Goal: Find specific page/section: Find specific page/section

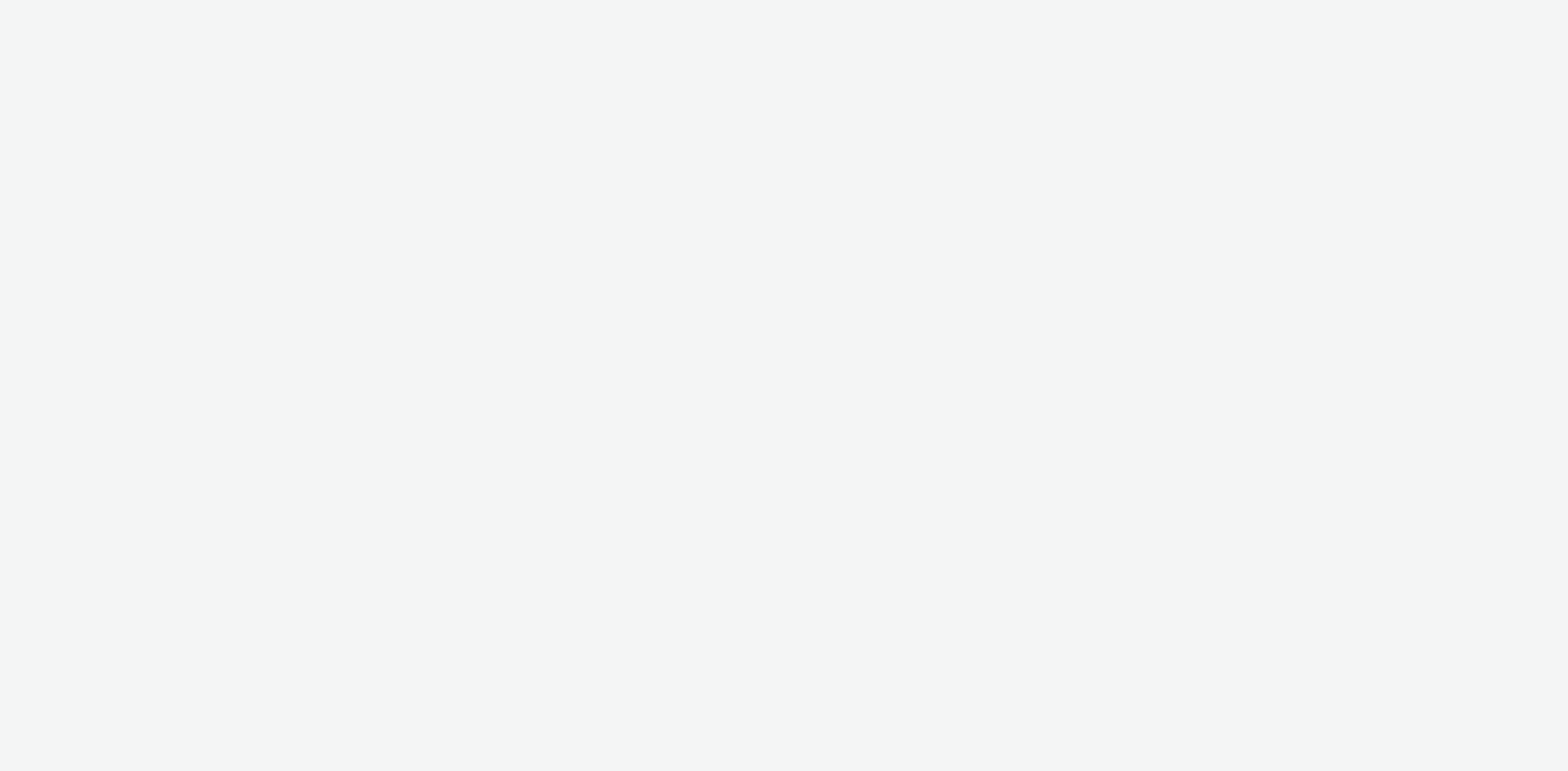
select select "d57a0b46-ef33-4938-977b-e6d07593e41f"
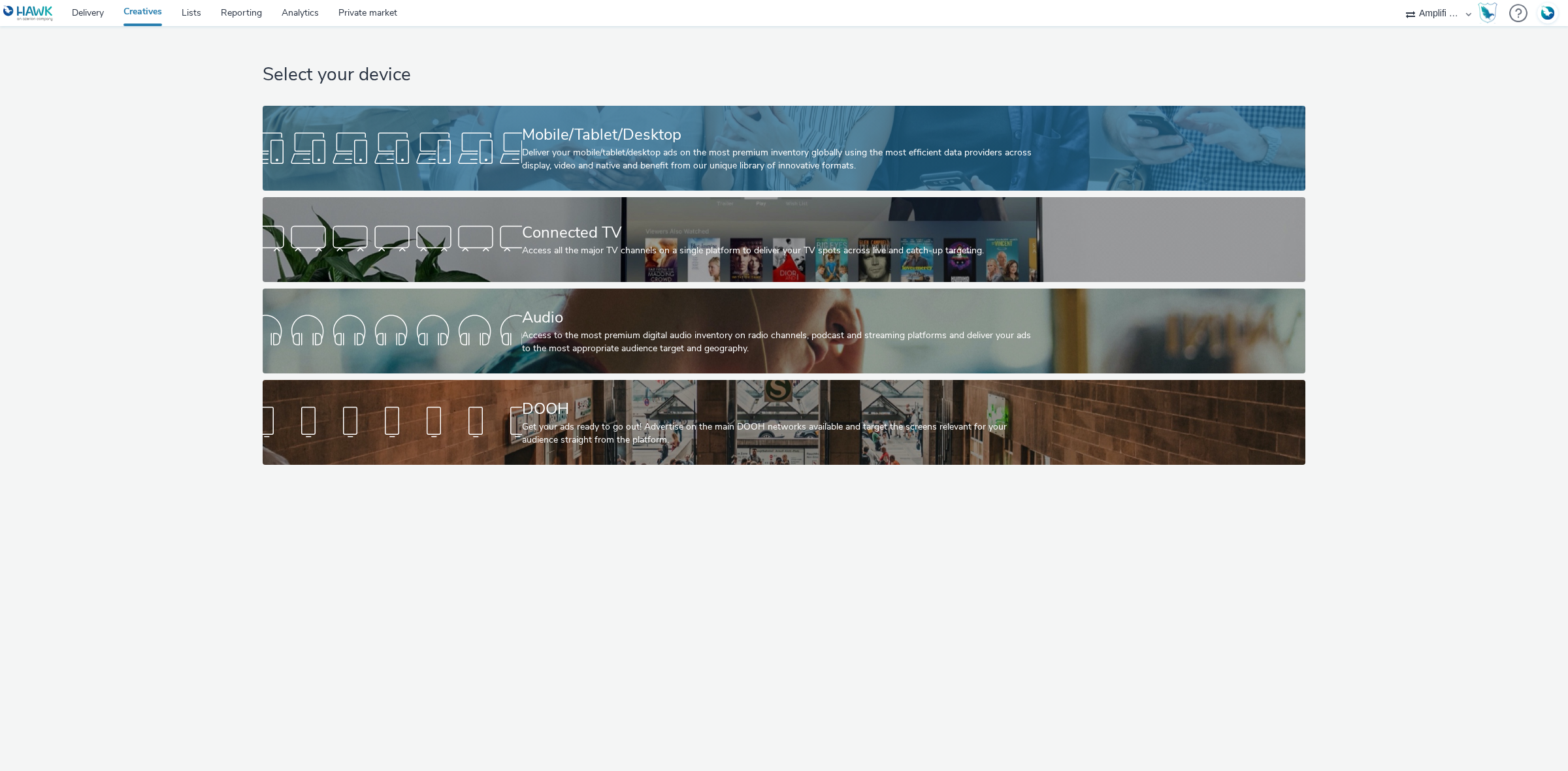
click at [549, 155] on div "Deliver your mobile/tablet/desktop ads on the most premium inventory globally u…" at bounding box center [781, 160] width 519 height 27
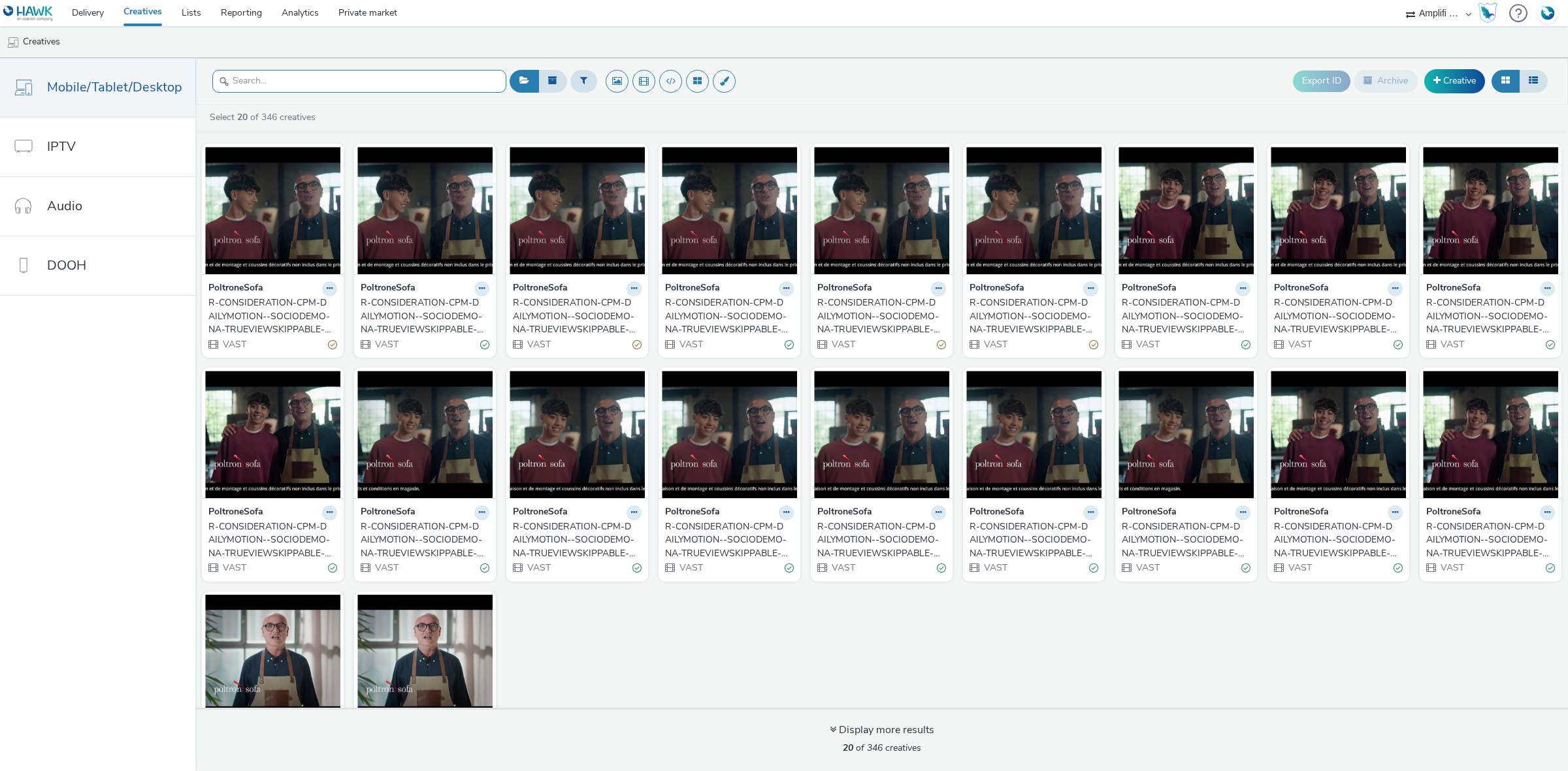
click at [379, 80] on input "text" at bounding box center [359, 81] width 294 height 23
paste input "R-CONSIDERATION-CPM-DAILYMOTION--SOCIODEMO-NA-TRUEVIEWSKIPPABLE-1x1-Multidevice…"
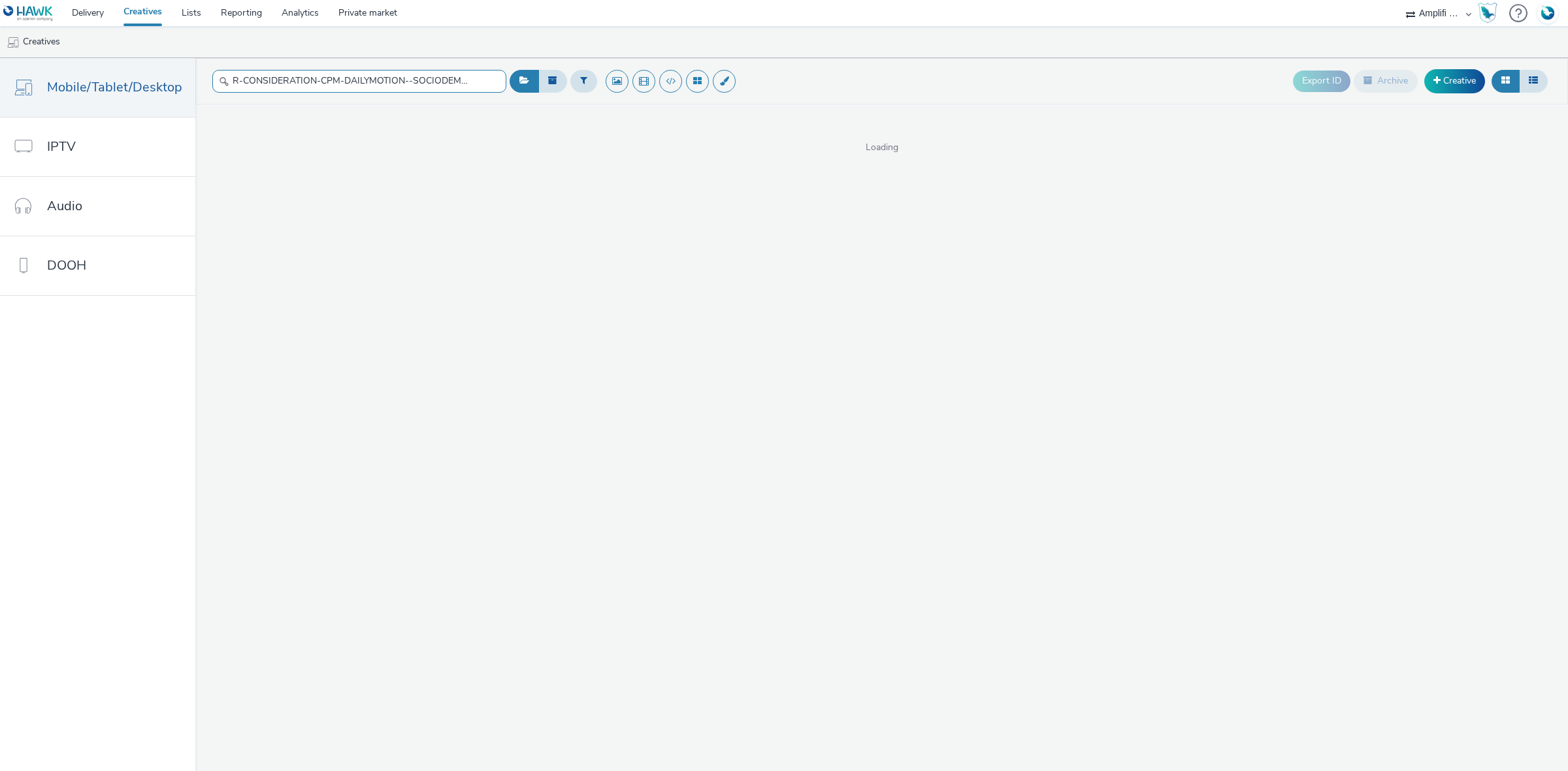
scroll to position [0, 370]
type input "R-CONSIDERATION-CPM-DAILYMOTION--SOCIODEMO-NA-TRUEVIEWSKIPPABLE-1x1-Multidevice…"
click at [388, 76] on input "R-CONSIDERATION-CPM-DAILYMOTION--SOCIODEMO-NA-TRUEVIEWSKIPPABLE-1x1-Multidevice…" at bounding box center [359, 81] width 294 height 23
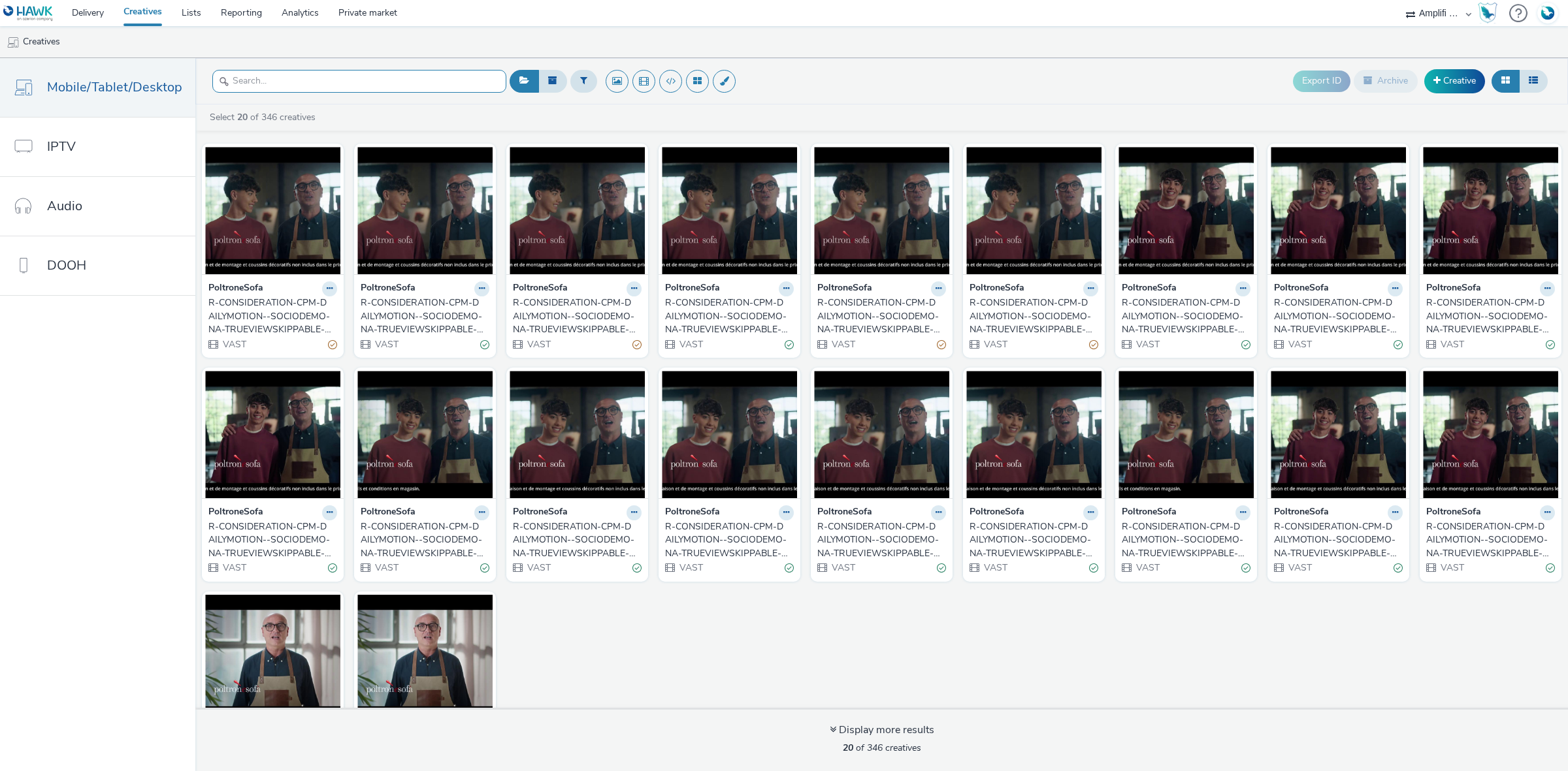
paste input "R-CONSIDERATION-CPM-DAILYMOTION--SOCIODEMO-NA-TRUEVIEWSKIPPABLE-1x1-Multidevice…"
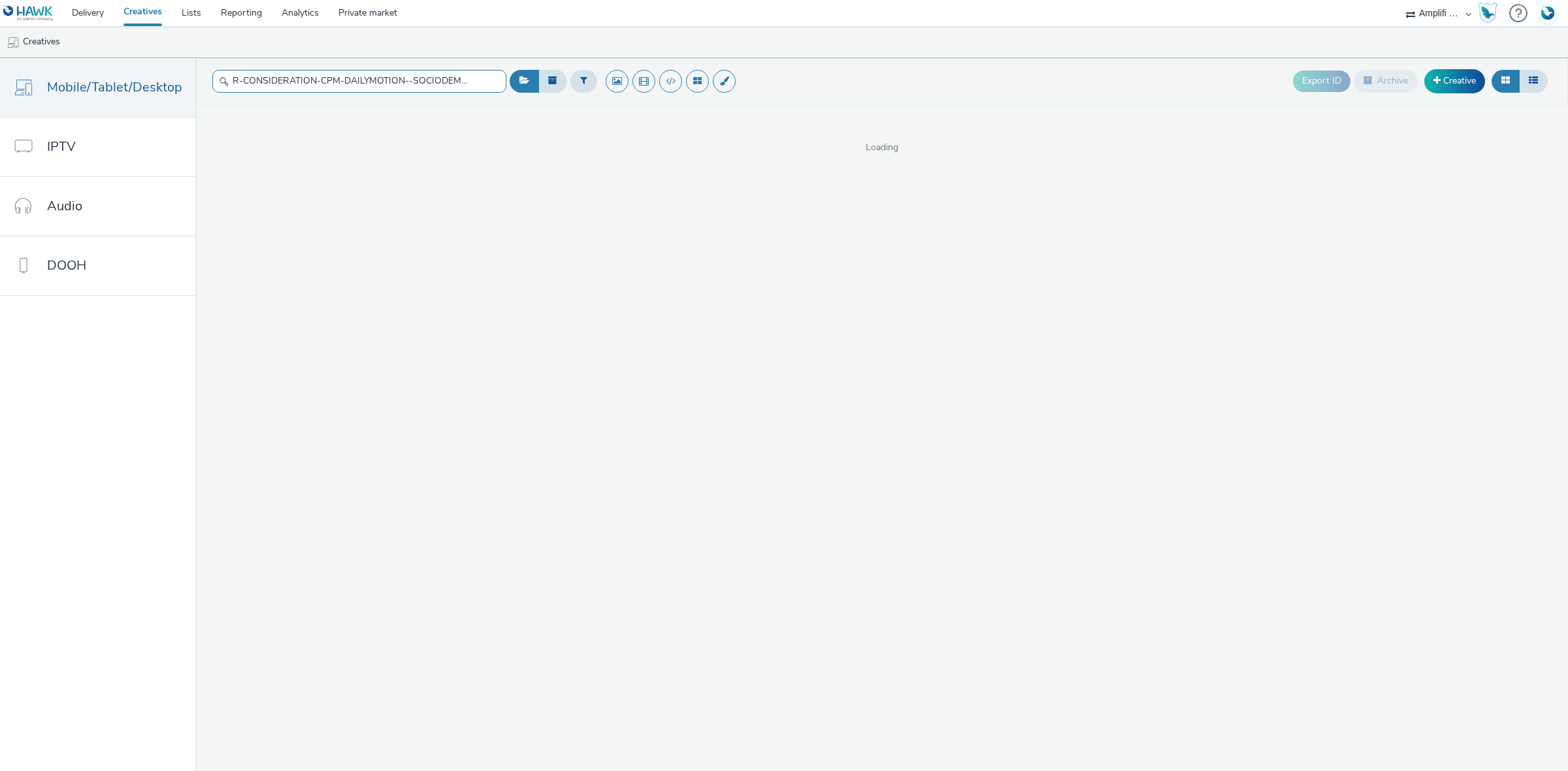
scroll to position [0, 343]
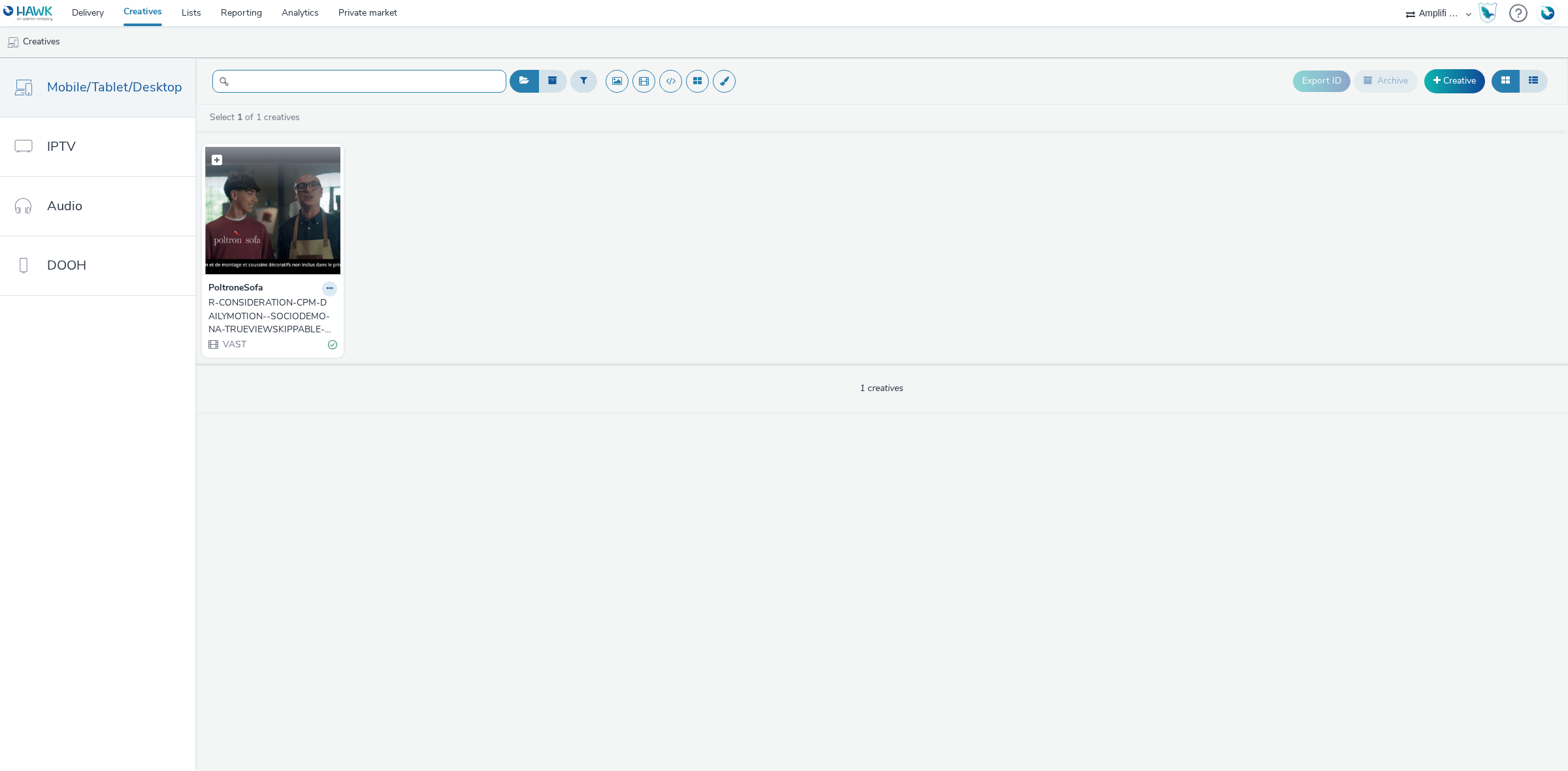
type input "R-CONSIDERATION-CPM-DAILYMOTION--SOCIODEMO-NA-TRUEVIEWSKIPPABLE-1x1-Multidevice…"
click at [285, 207] on img at bounding box center [272, 210] width 135 height 127
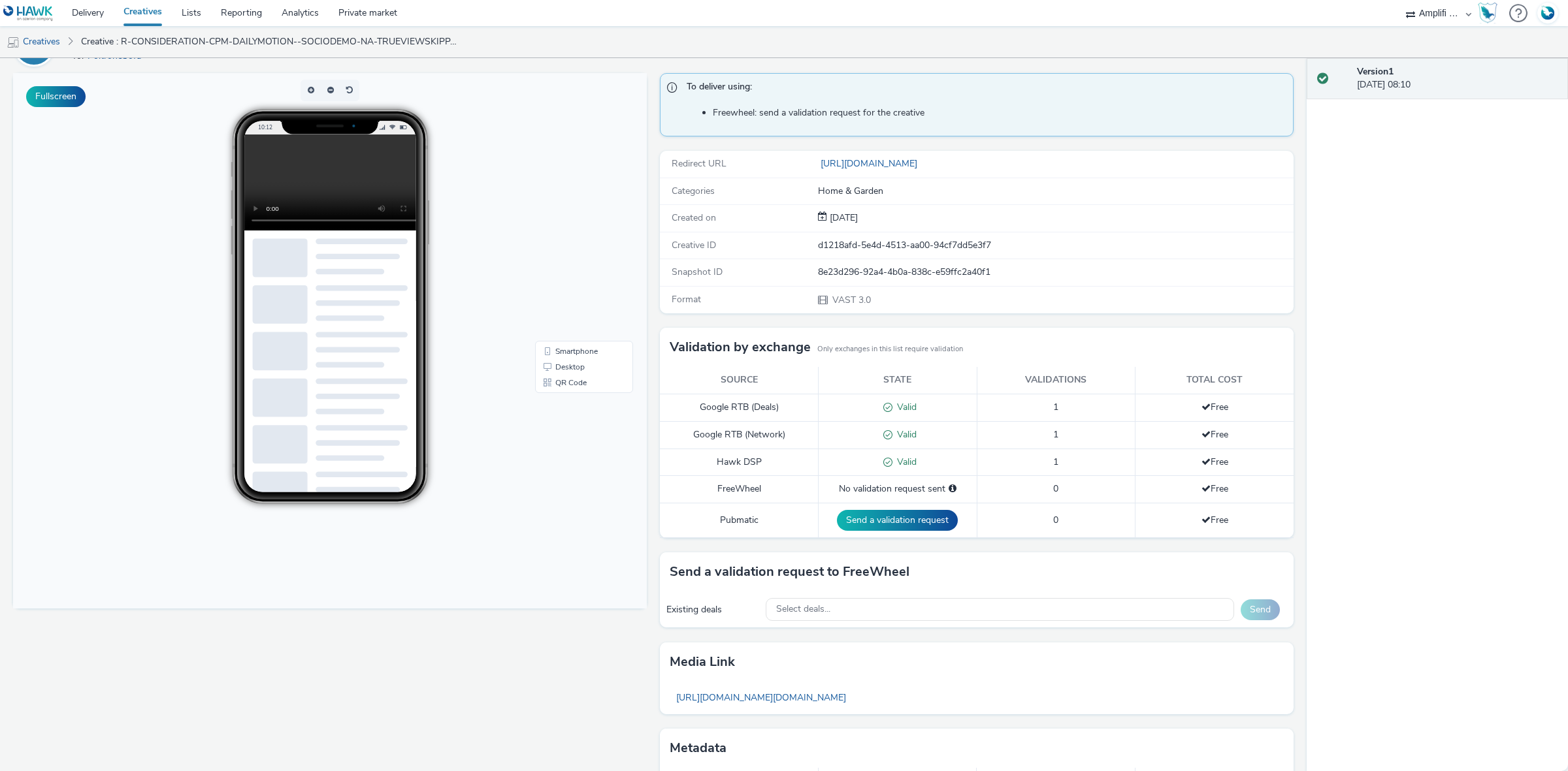
scroll to position [149, 0]
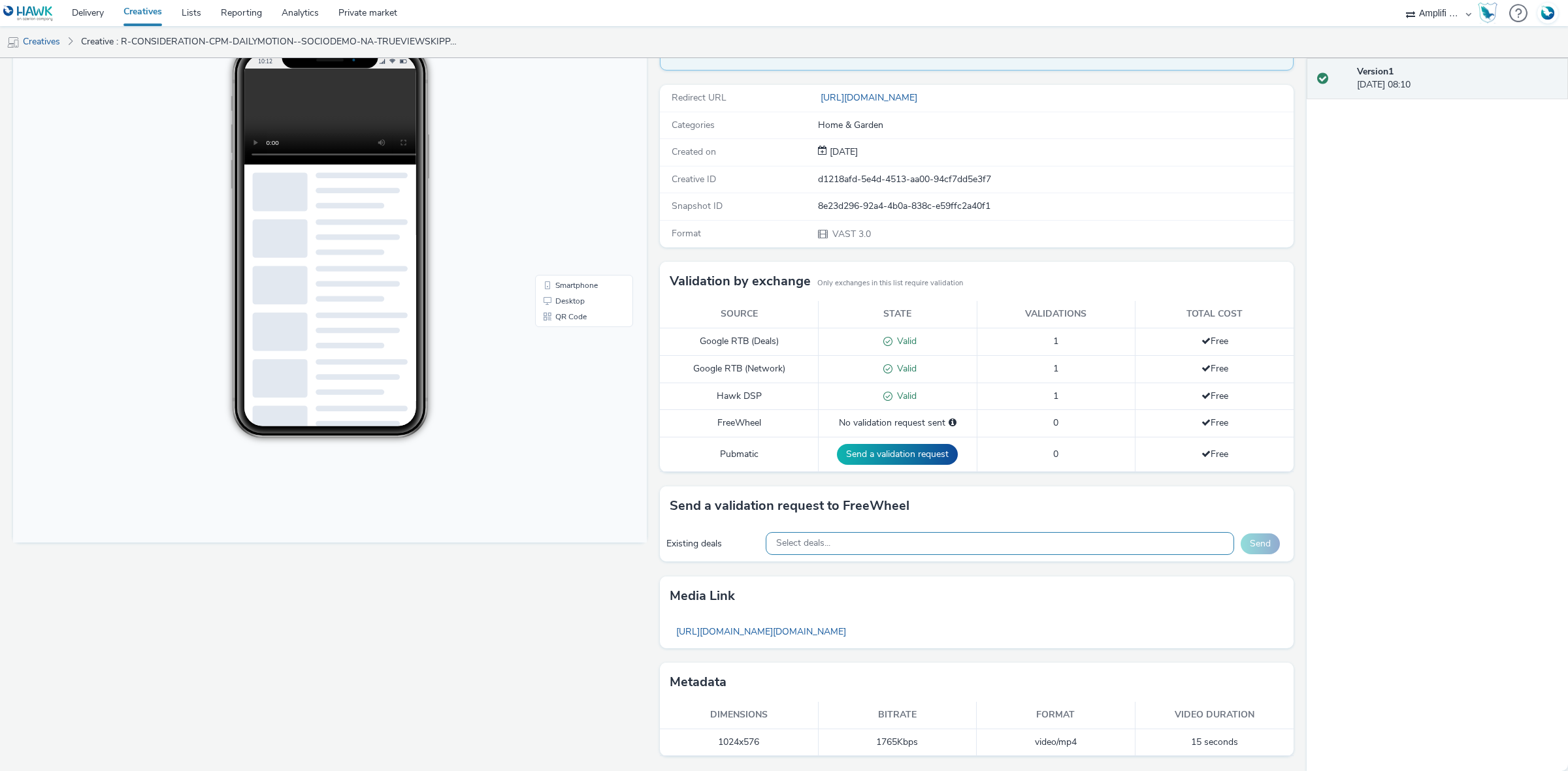
click at [876, 544] on div "Select deals..." at bounding box center [1001, 543] width 469 height 23
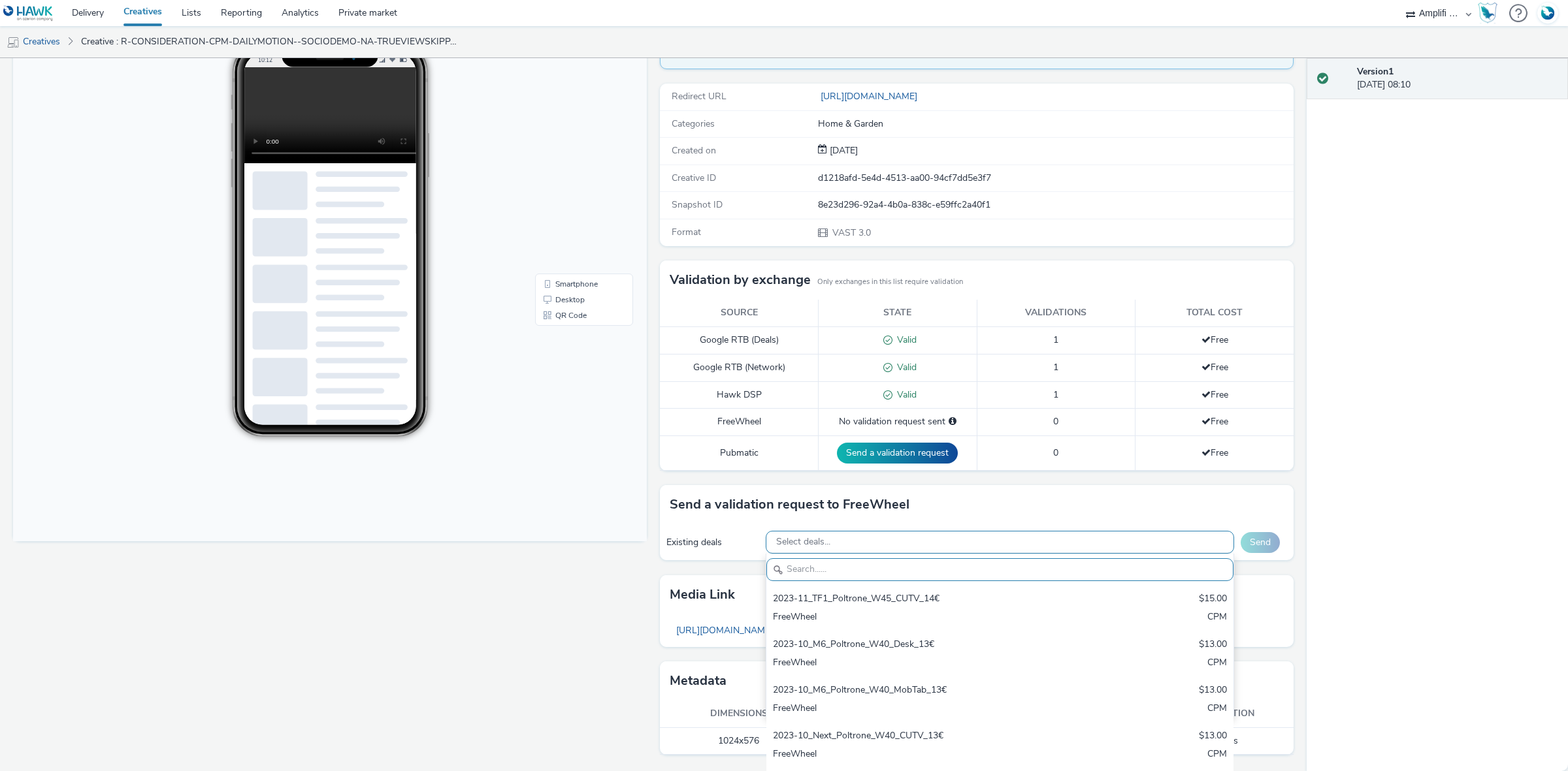
click at [824, 541] on div "Select deals..." at bounding box center [1001, 542] width 469 height 23
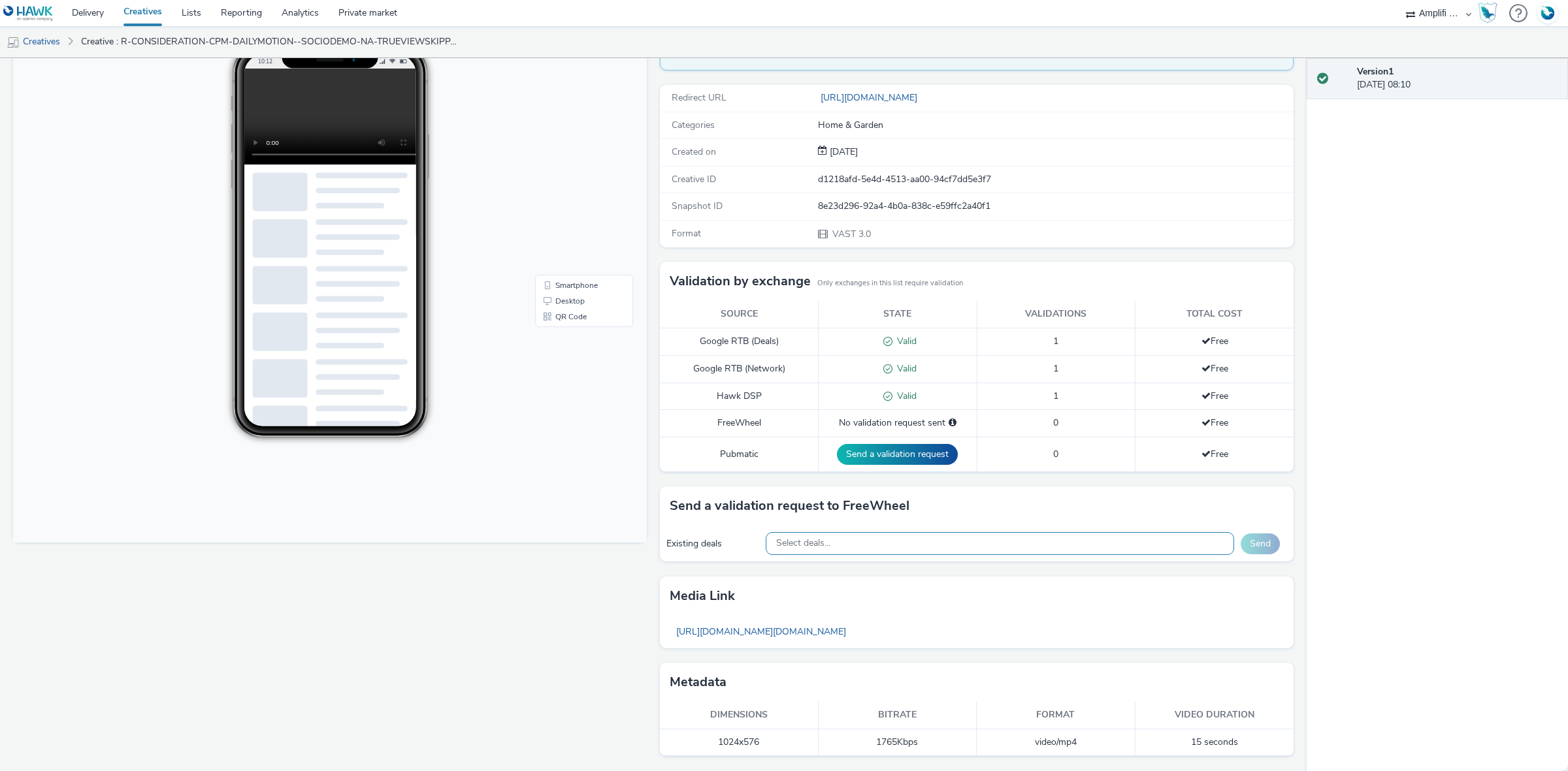
click at [824, 541] on div "Select deals..." at bounding box center [1001, 543] width 469 height 23
type input "2025-10-13_Dailymotion_Poltrone_W42_MULTIDEVICE_15s_7€_30YEARS"
click at [576, 611] on div "Fullscreen" at bounding box center [333, 389] width 641 height 764
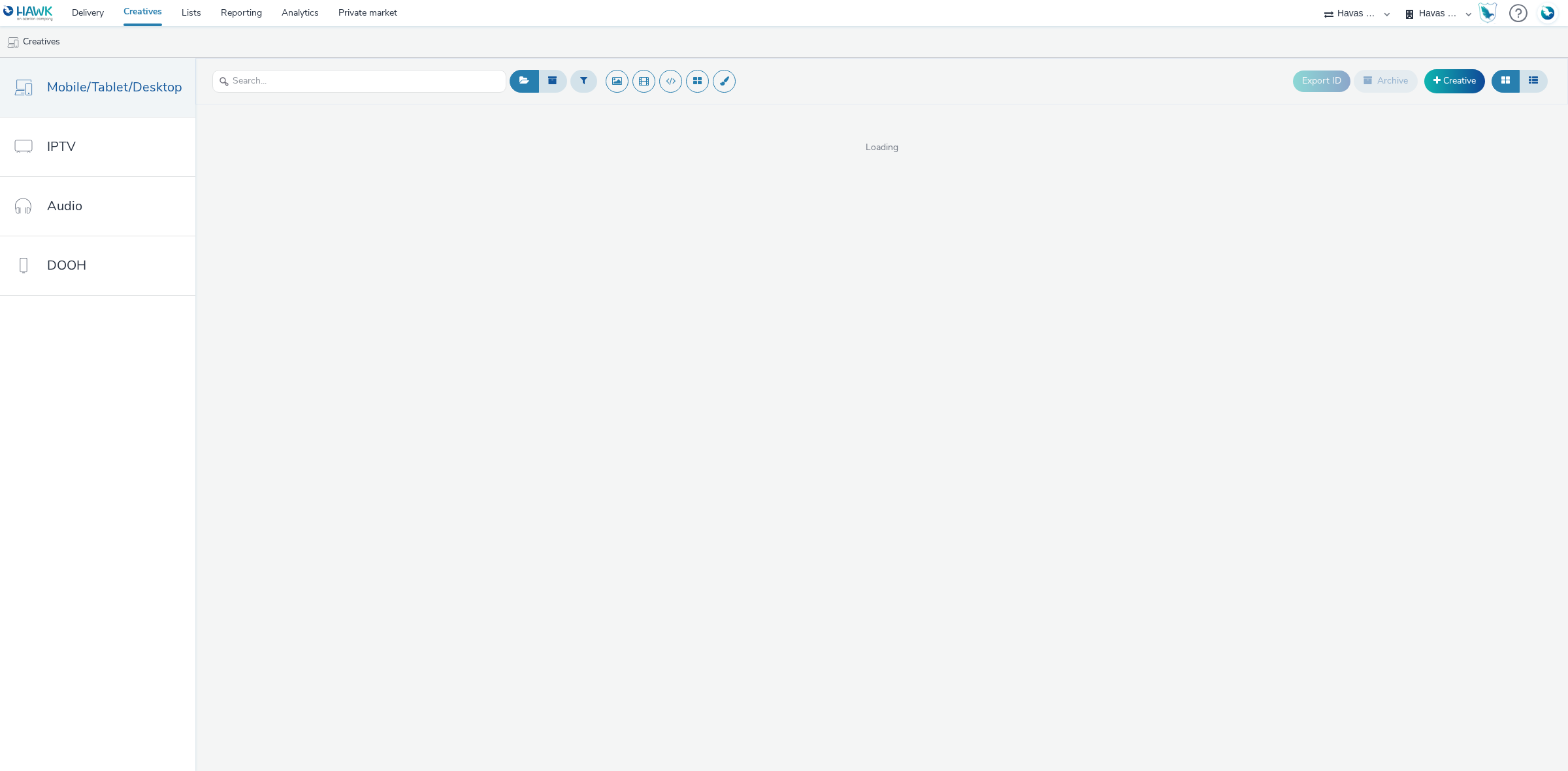
select select "43747a01-9d8e-4dea-a0e4-a98d33cfba61"
select select "b45cc4c1-724a-49f4-91a1-90695c19738e"
select select "2b8dd31a-8117-4e68-a346-a4c56cee5b05"
select select "477a3b36-533a-4ac9-a7e4-0187ed6babf6"
select select "ae52c008-e792-49d8-946c-ea980fe75bf6"
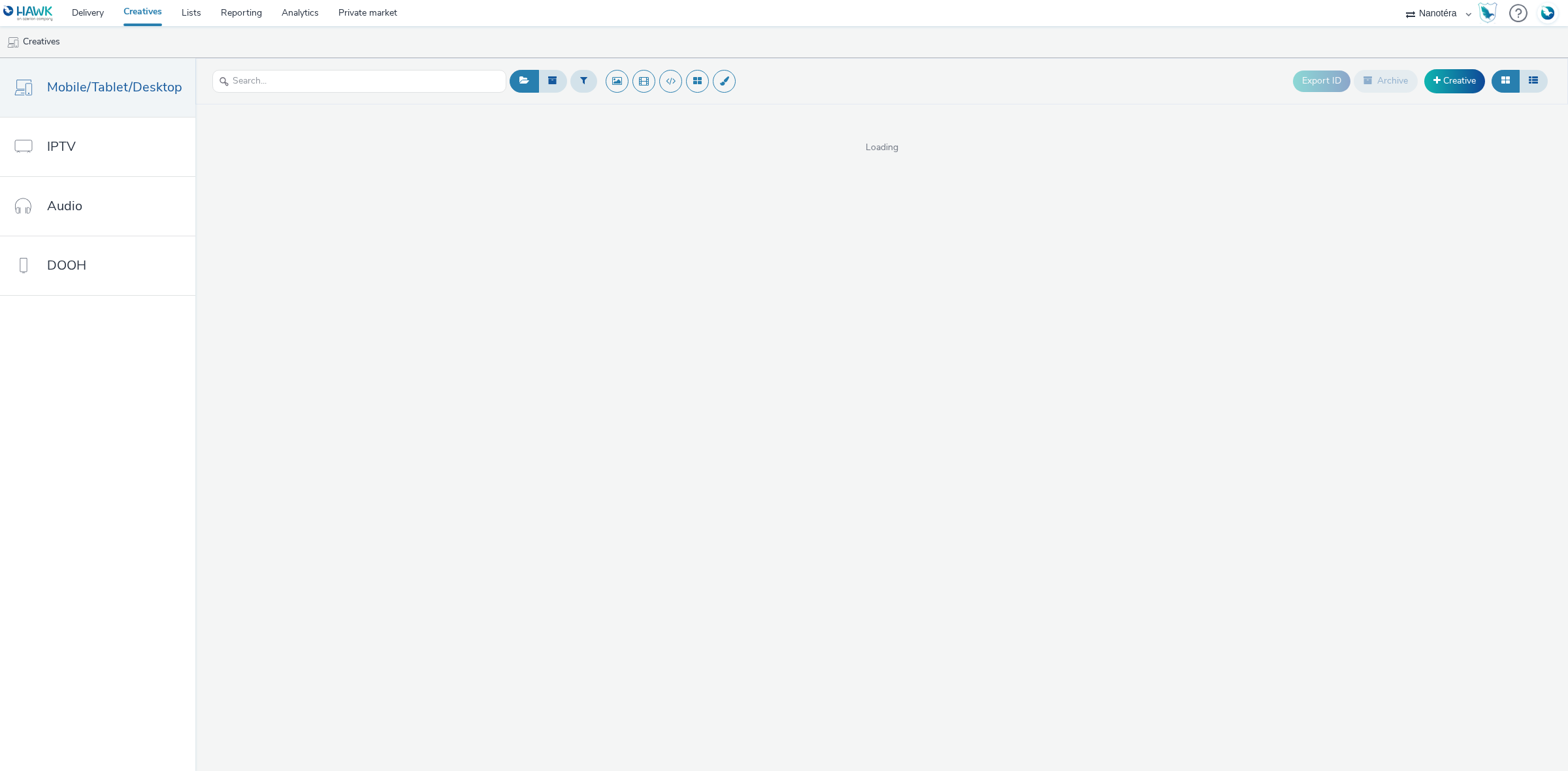
select select "7502541c-291d-438e-9ed0-28cfb675a45a"
select select "607e894a-3b1a-41db-88ef-8f36a8be9837"
select select "d027da95-0097-4d0b-8b09-57dedb2e3a8d"
select select "a4655d9c-cd96-449f-b9a3-d2b0c2744250"
